Goal: Task Accomplishment & Management: Use online tool/utility

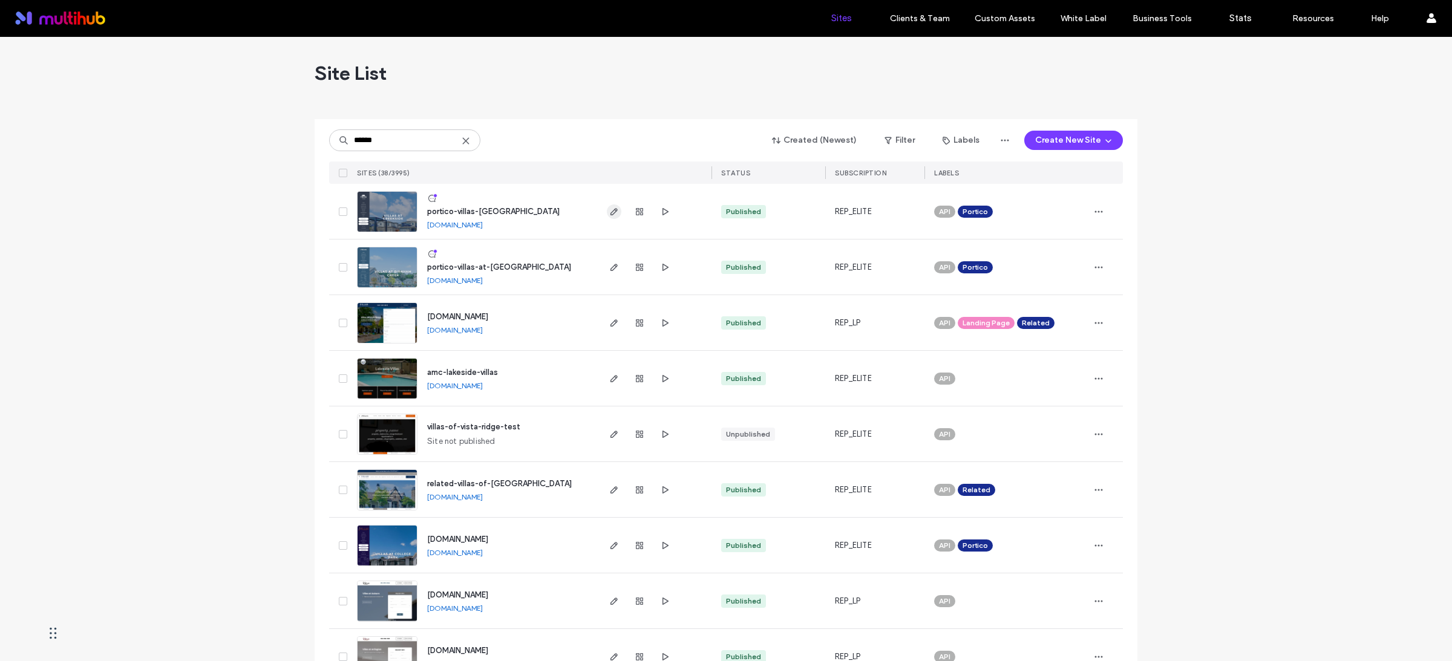
type input "******"
click at [616, 212] on span "button" at bounding box center [614, 211] width 15 height 15
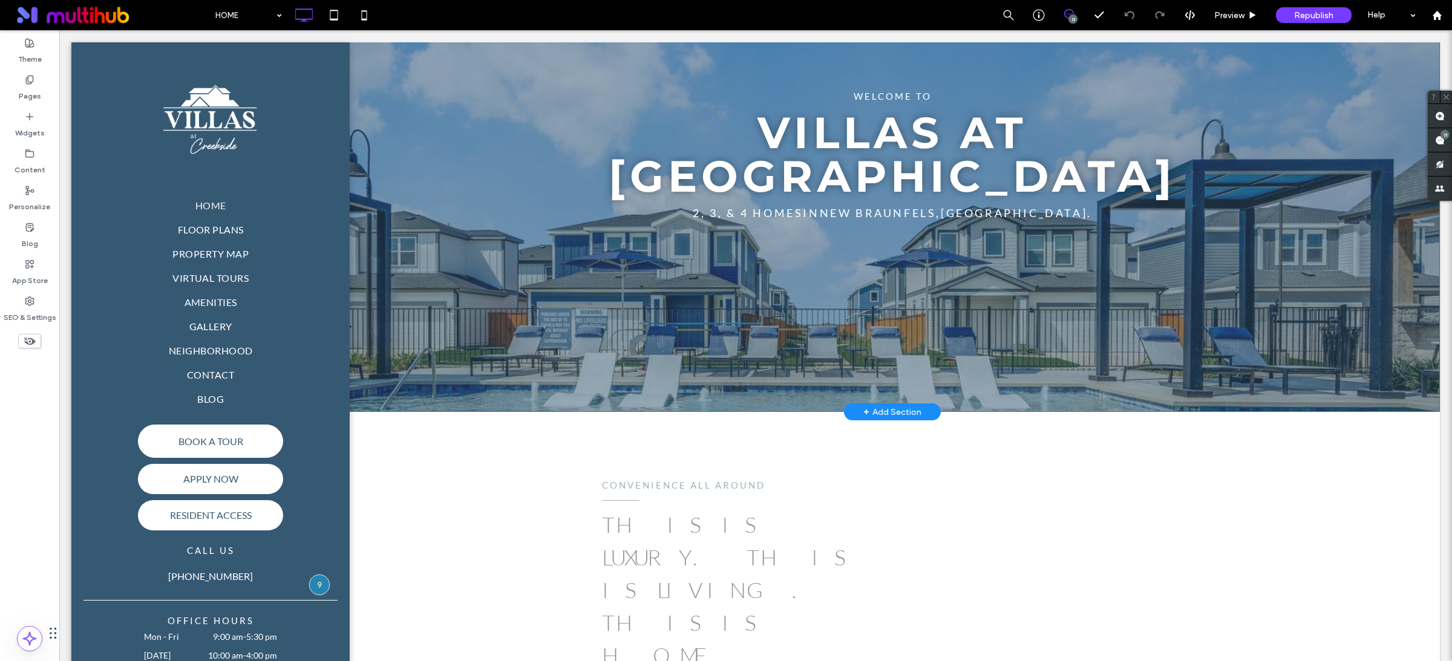
scroll to position [564, 0]
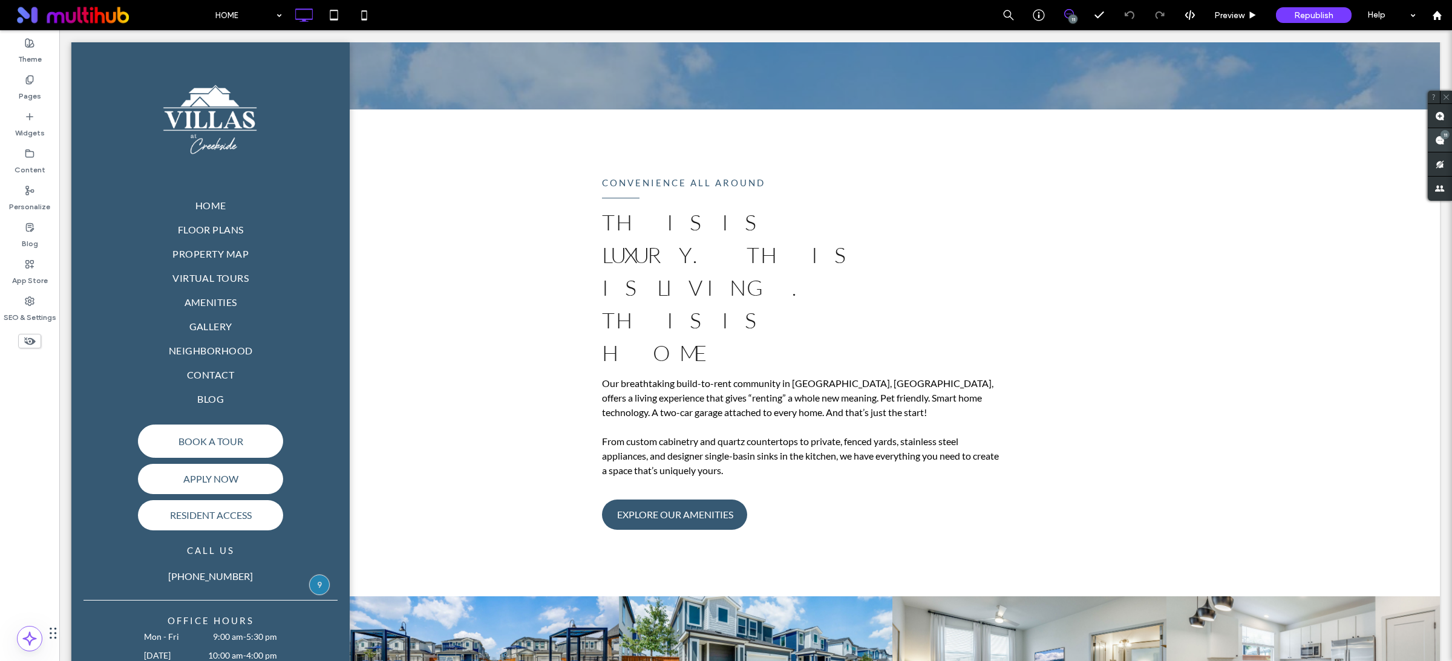
click at [1444, 143] on use at bounding box center [1440, 140] width 10 height 10
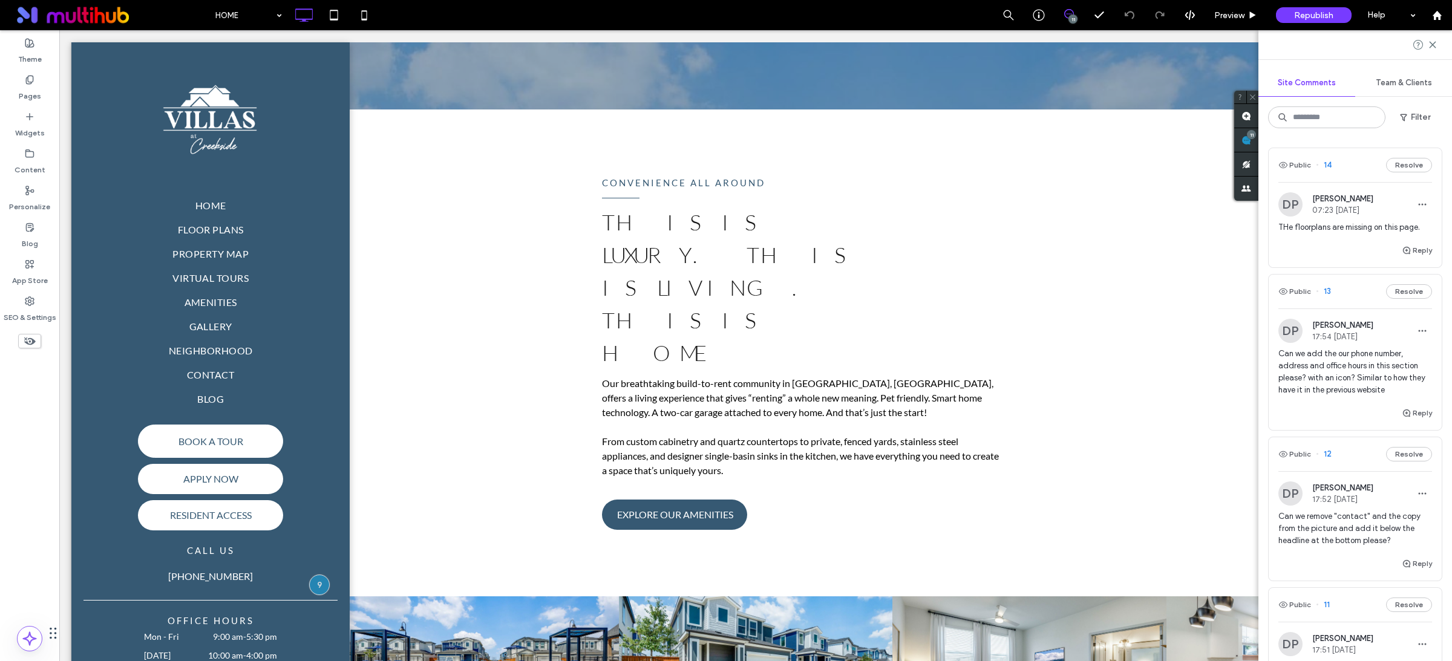
scroll to position [19, 0]
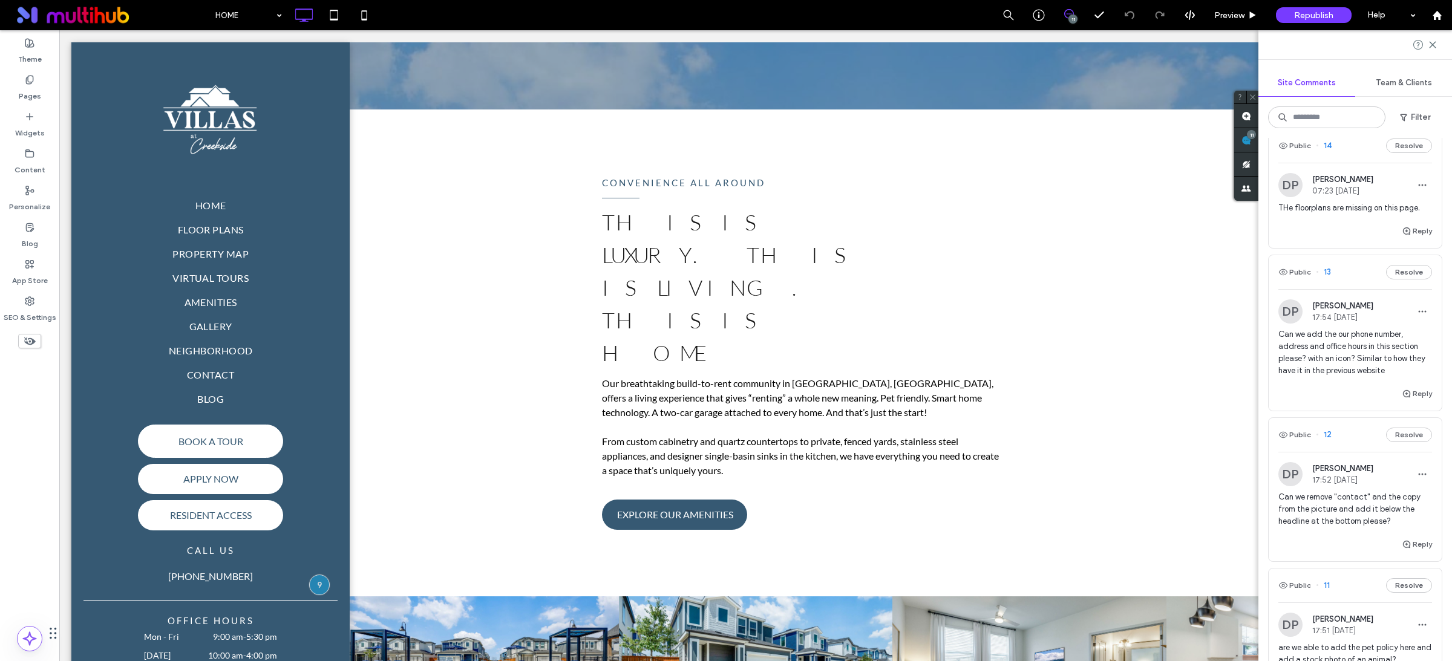
click at [1374, 374] on span "Can we add the our phone number, address and office hours in this section pleas…" at bounding box center [1355, 352] width 154 height 48
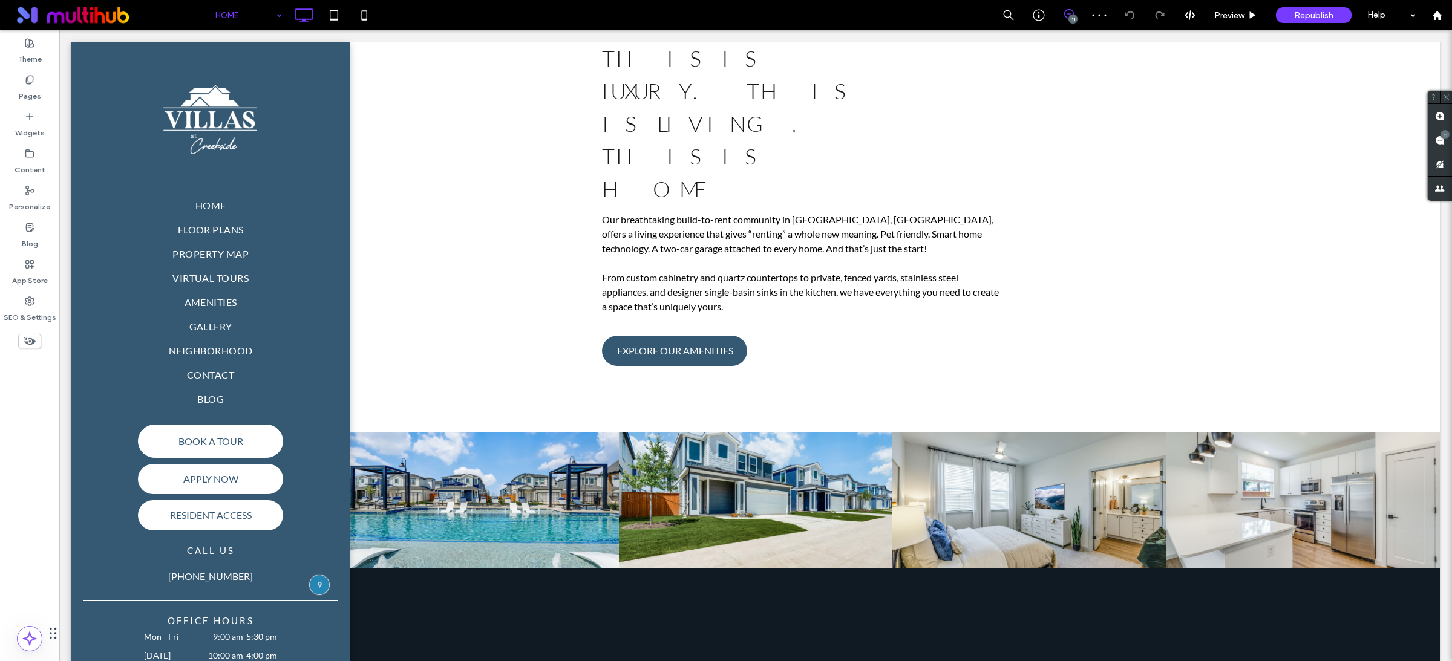
scroll to position [859, 0]
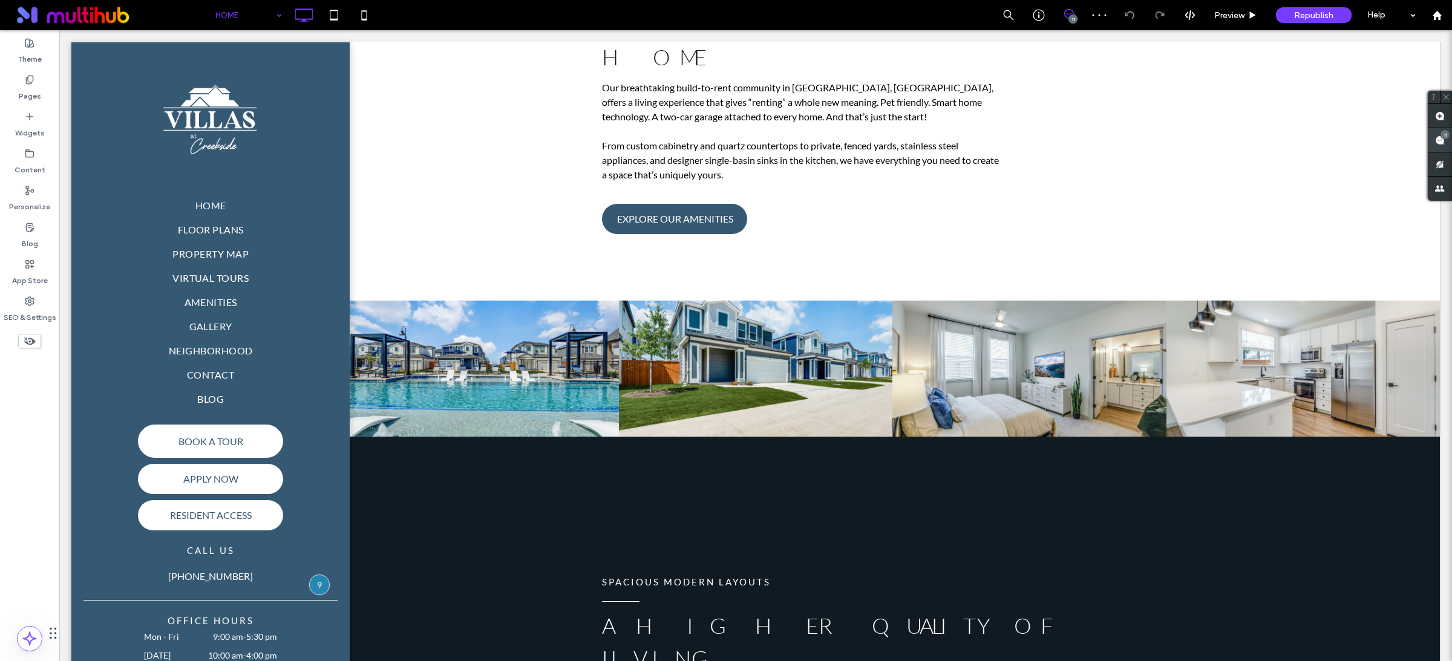
click at [1438, 144] on use at bounding box center [1440, 140] width 10 height 10
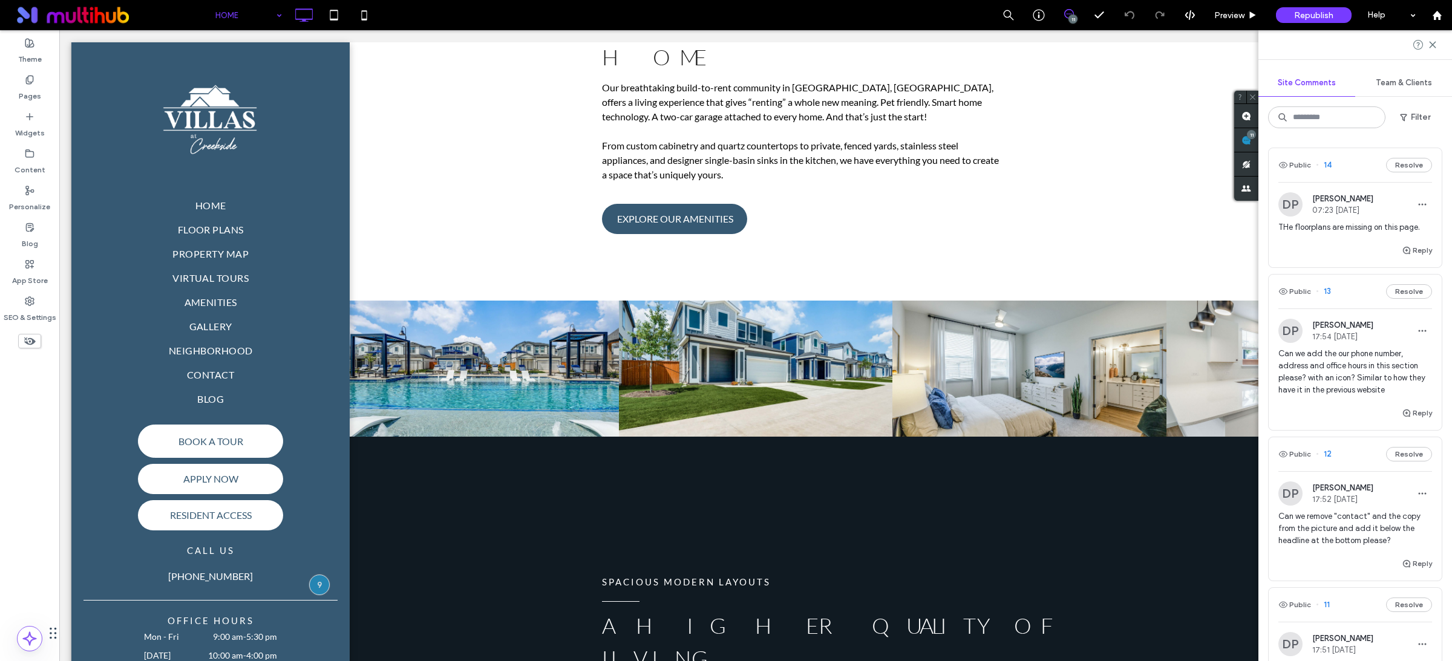
click at [1355, 530] on span "Can we remove "contact" and the copy from the picture and add it below the head…" at bounding box center [1355, 528] width 154 height 36
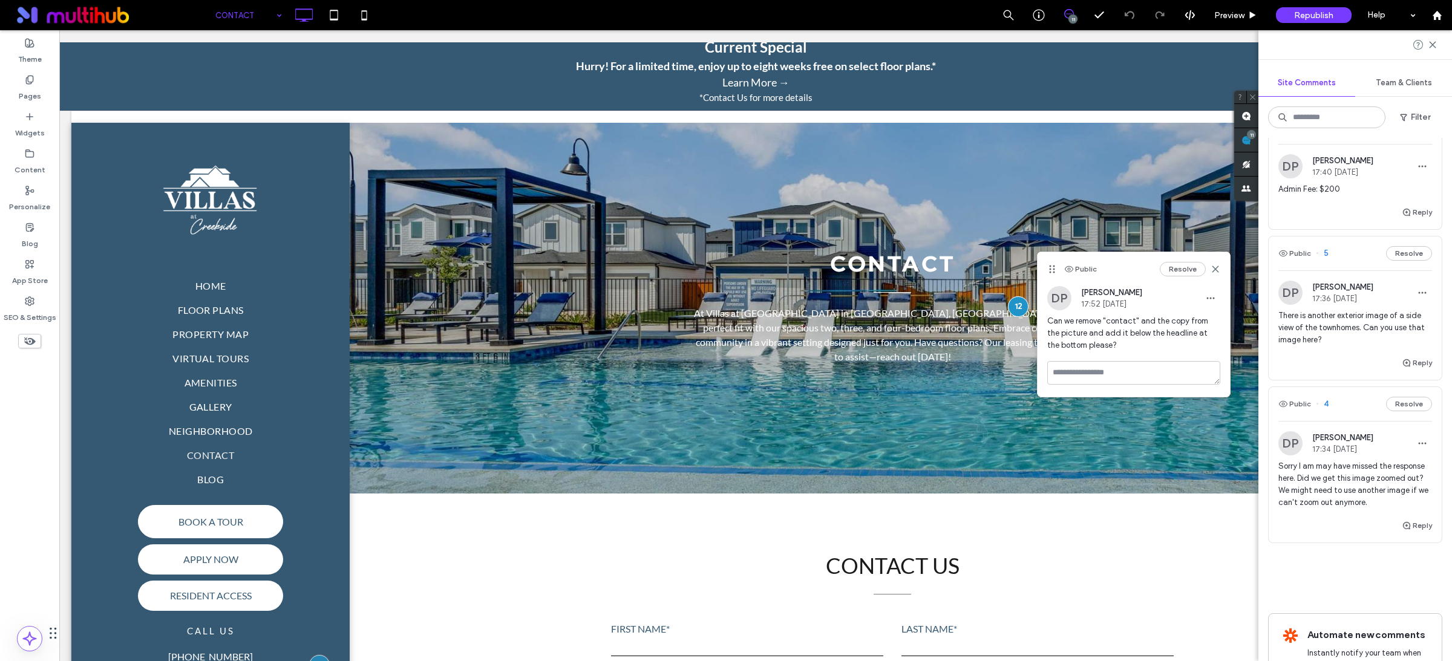
scroll to position [1248, 0]
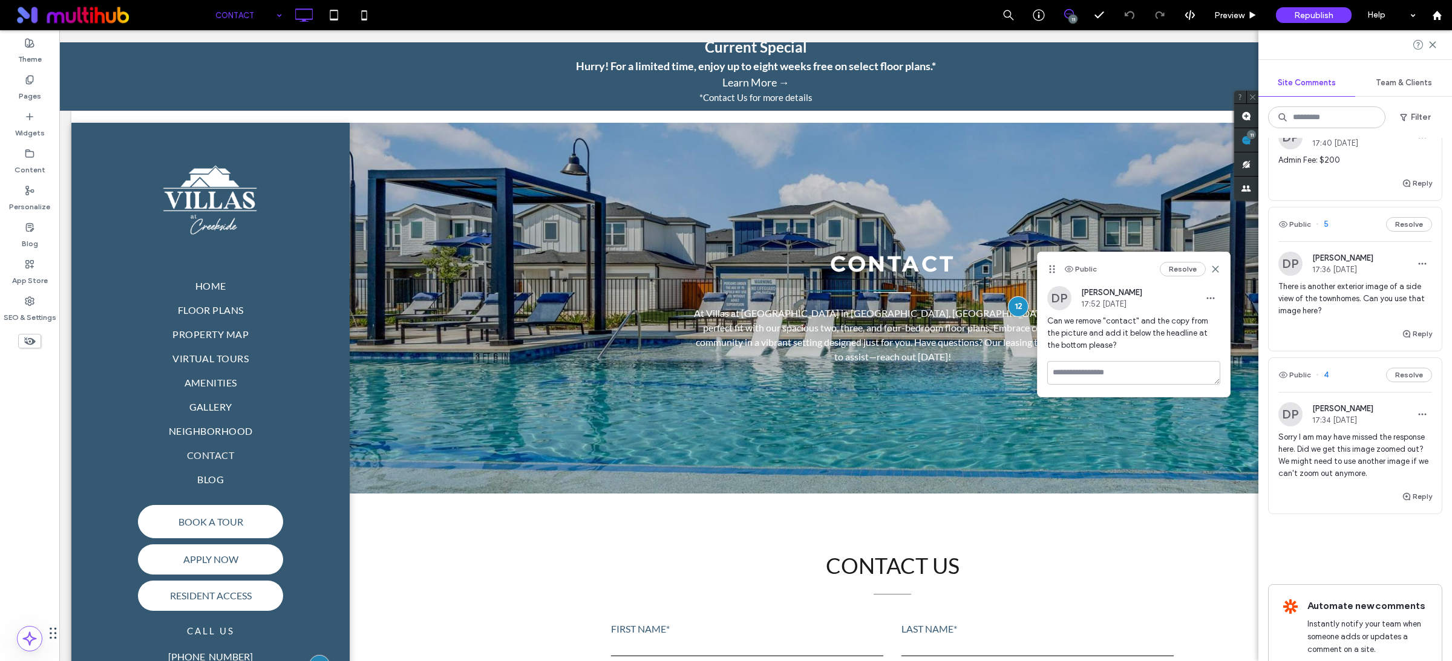
click at [1331, 392] on div "Public 4 Resolve" at bounding box center [1354, 375] width 173 height 34
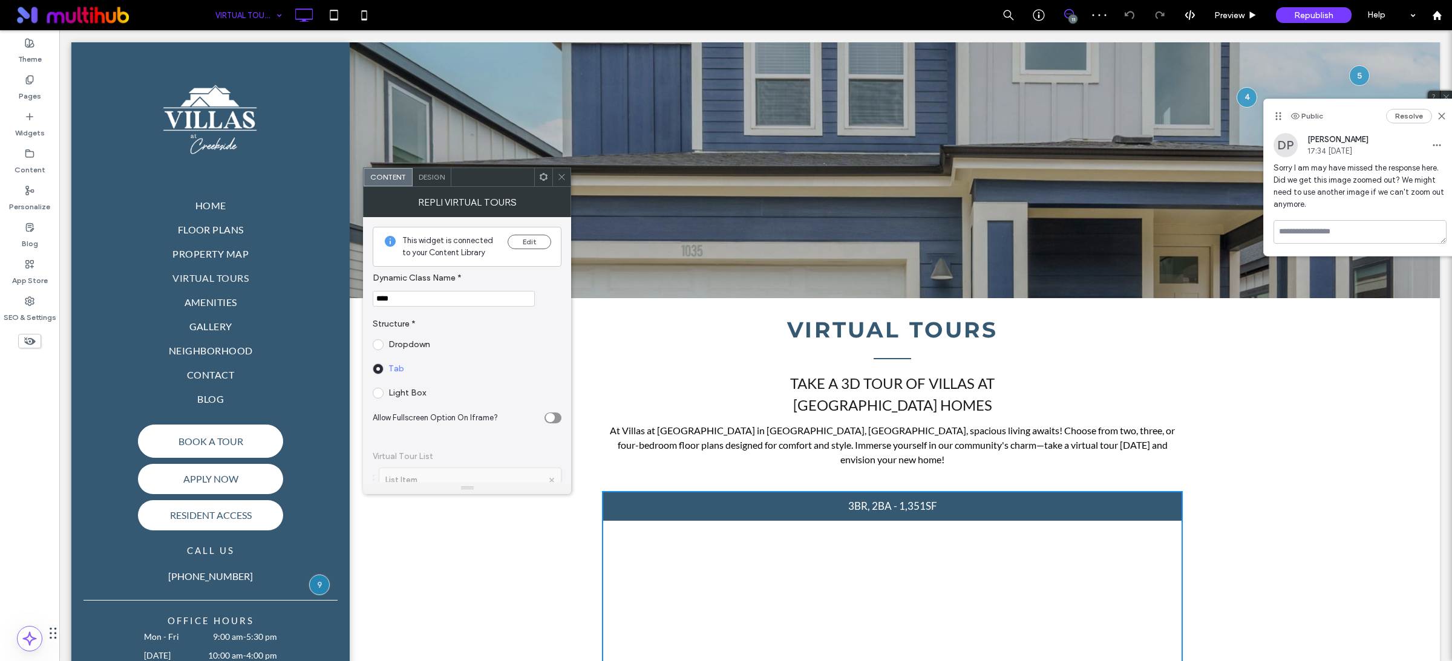
scroll to position [245, 0]
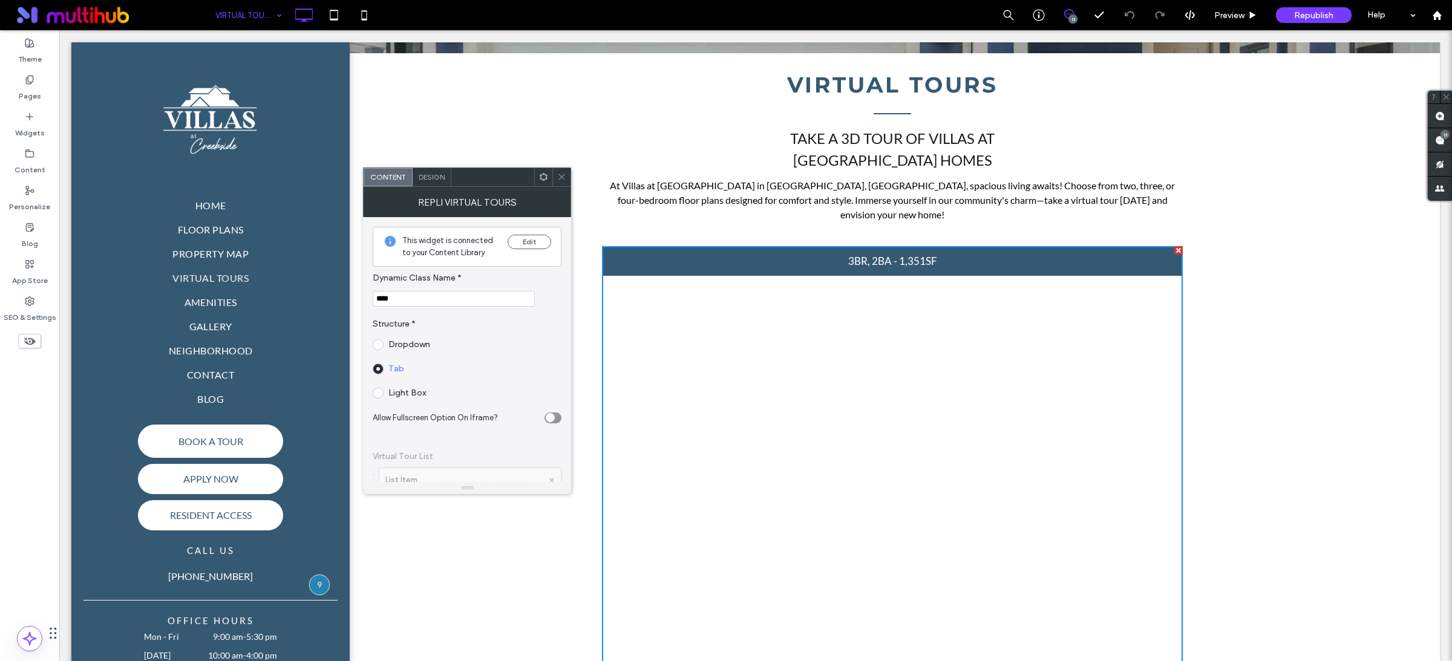
click at [562, 177] on icon at bounding box center [561, 176] width 9 height 9
